Goal: Task Accomplishment & Management: Manage account settings

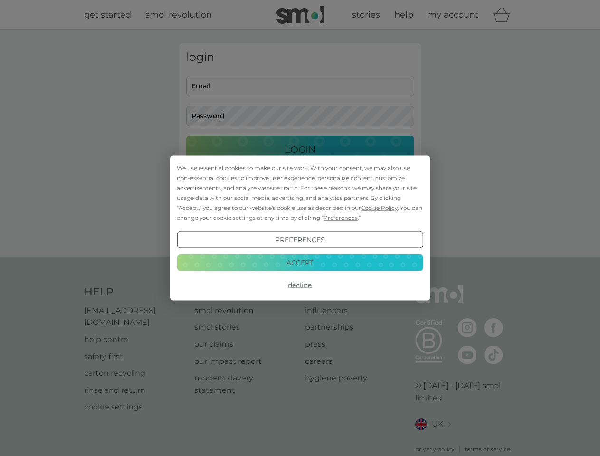
click at [380, 208] on span "Cookie Policy" at bounding box center [379, 207] width 37 height 7
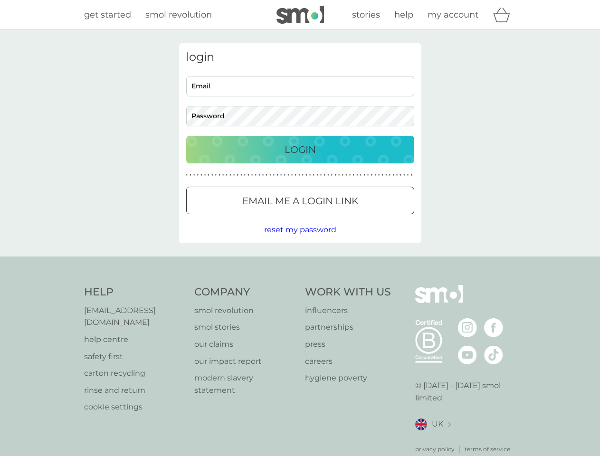
click at [340, 218] on div "login Email Password Login ● ● ● ● ● ● ● ● ● ● ● ● ● ● ● ● ● ● ● ● ● ● ● ● ● ● …" at bounding box center [300, 143] width 242 height 200
click at [300, 240] on div "login Email Password Login ● ● ● ● ● ● ● ● ● ● ● ● ● ● ● ● ● ● ● ● ● ● ● ● ● ● …" at bounding box center [300, 143] width 242 height 200
click at [300, 285] on div "Help [EMAIL_ADDRESS][DOMAIN_NAME] help centre safety first carton recycling rin…" at bounding box center [300, 369] width 432 height 169
click at [300, 262] on div "Help [EMAIL_ADDRESS][DOMAIN_NAME] help centre safety first carton recycling rin…" at bounding box center [300, 369] width 600 height 226
